Goal: Task Accomplishment & Management: Use online tool/utility

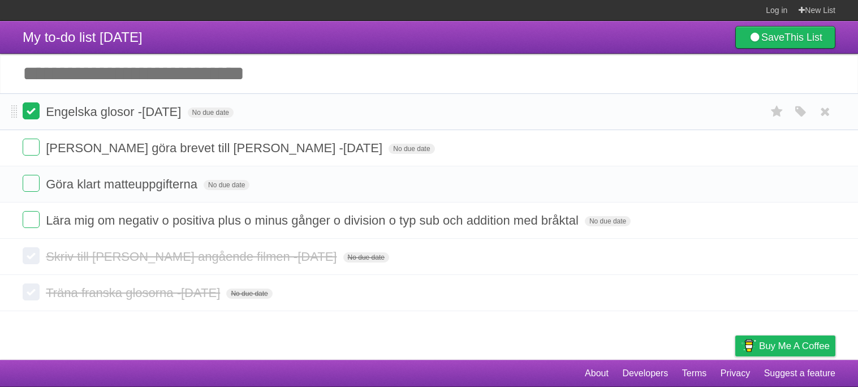
click at [28, 108] on label at bounding box center [31, 110] width 17 height 17
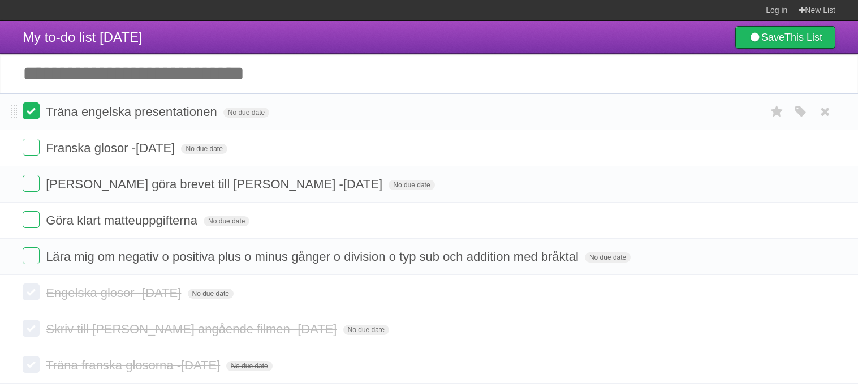
click at [33, 113] on label at bounding box center [31, 110] width 17 height 17
